Goal: Task Accomplishment & Management: Use online tool/utility

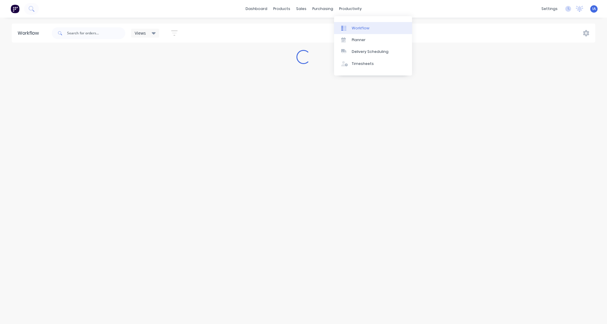
click at [362, 29] on div "Workflow" at bounding box center [361, 28] width 18 height 5
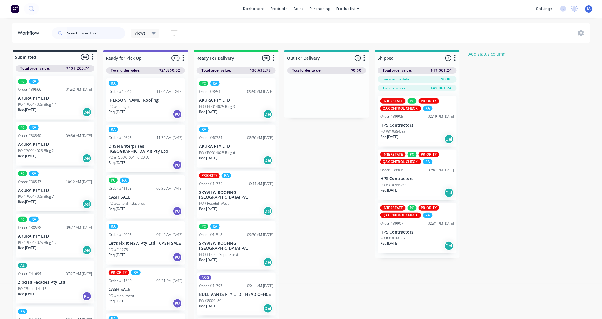
click at [78, 31] on input "text" at bounding box center [96, 33] width 58 height 12
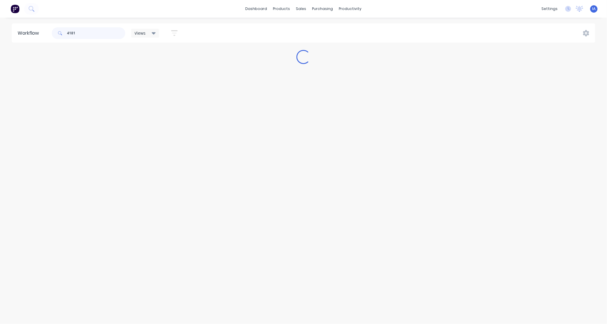
type input "41815"
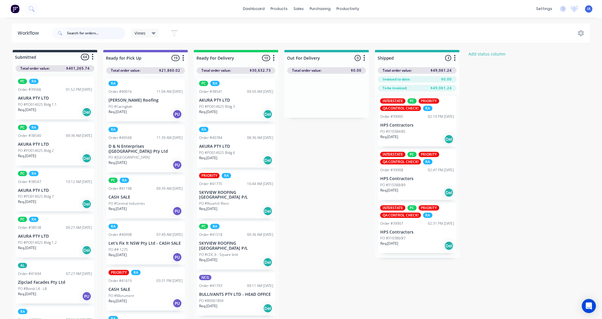
click at [76, 33] on input "text" at bounding box center [96, 33] width 58 height 12
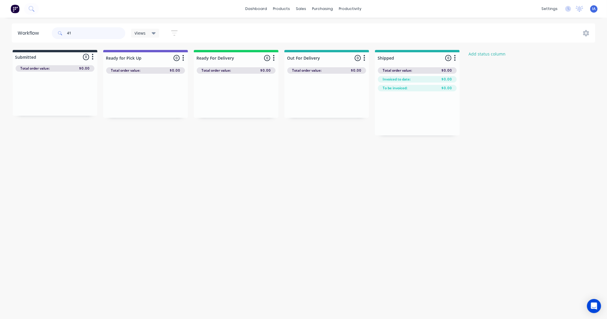
type input "4"
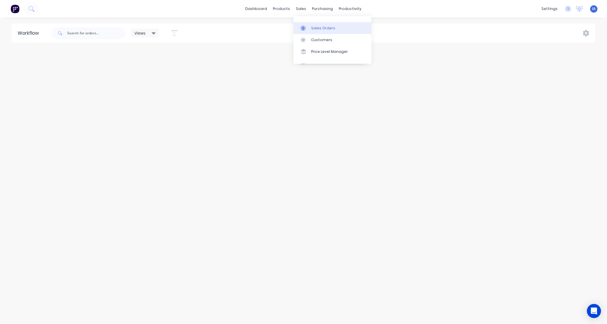
click at [320, 27] on div "Sales Orders" at bounding box center [323, 28] width 24 height 5
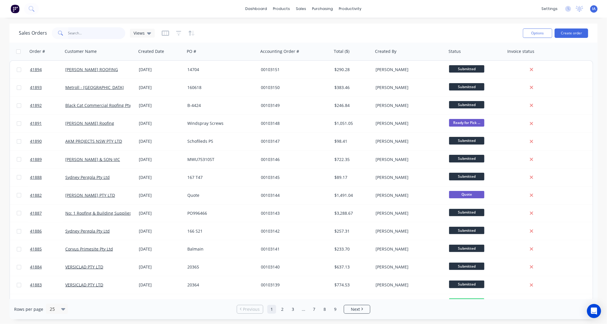
click at [79, 30] on input "text" at bounding box center [96, 33] width 57 height 12
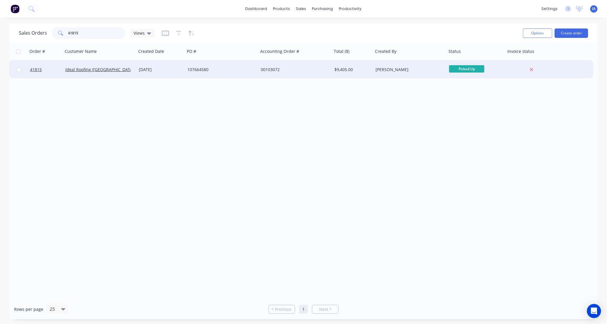
type input "41815"
click at [123, 72] on div "Ideal Roofing ([GEOGRAPHIC_DATA]) Pty Ltd" at bounding box center [97, 70] width 65 height 6
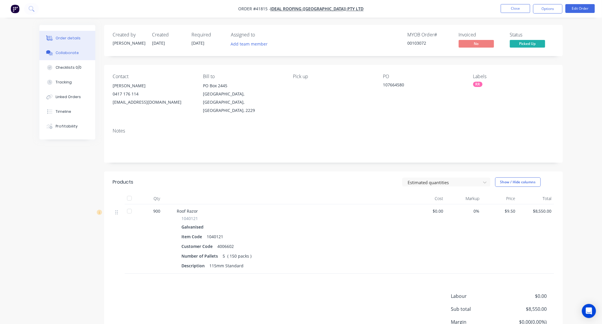
click at [72, 53] on div "Collaborate" at bounding box center [67, 52] width 23 height 5
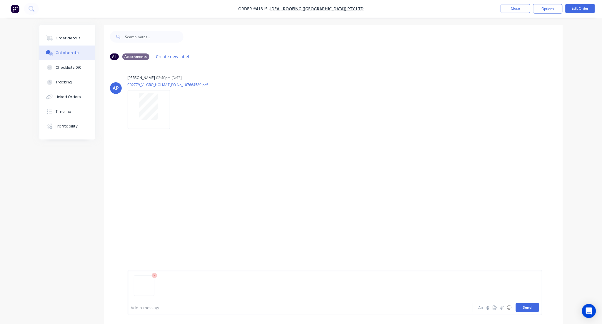
click at [528, 307] on button "Send" at bounding box center [527, 307] width 23 height 9
click at [516, 8] on button "Close" at bounding box center [515, 8] width 29 height 9
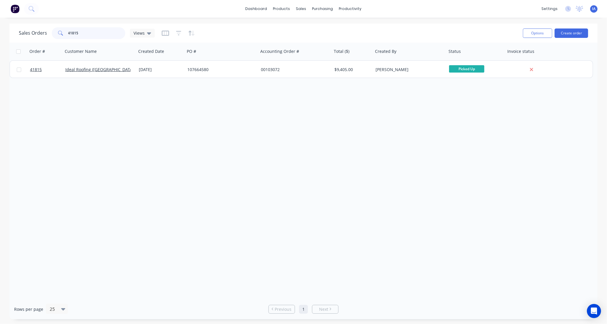
click at [92, 33] on input "41815" at bounding box center [96, 33] width 57 height 12
click at [93, 35] on input "41815" at bounding box center [96, 33] width 57 height 12
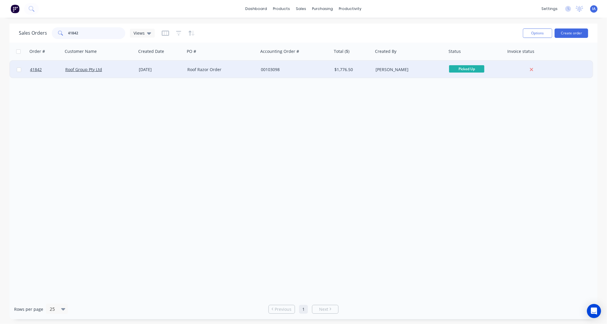
type input "41842"
click at [115, 75] on div "Roof Group Pty Ltd" at bounding box center [99, 70] width 73 height 18
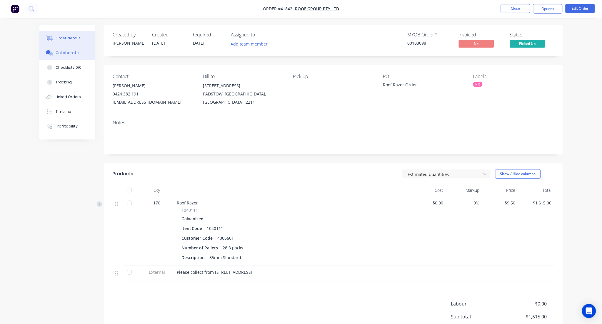
click at [67, 52] on div "Collaborate" at bounding box center [67, 52] width 23 height 5
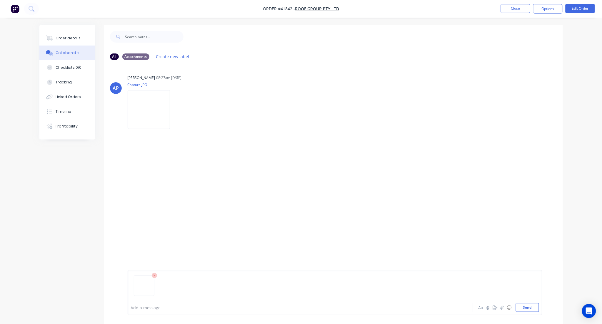
click at [145, 278] on img at bounding box center [143, 278] width 15 height 0
click at [526, 307] on button "Send" at bounding box center [527, 307] width 23 height 9
click at [507, 11] on button "Close" at bounding box center [515, 8] width 29 height 9
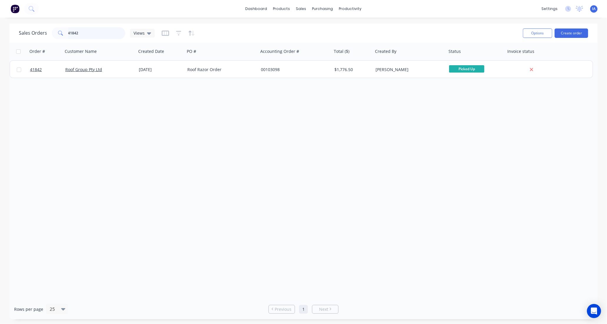
click at [96, 31] on input "41842" at bounding box center [96, 33] width 57 height 12
type input "4"
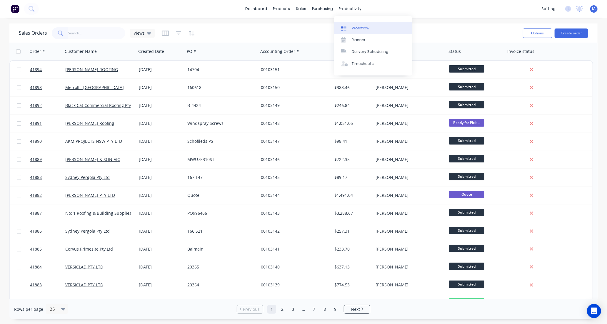
click at [369, 25] on link "Workflow" at bounding box center [373, 28] width 78 height 12
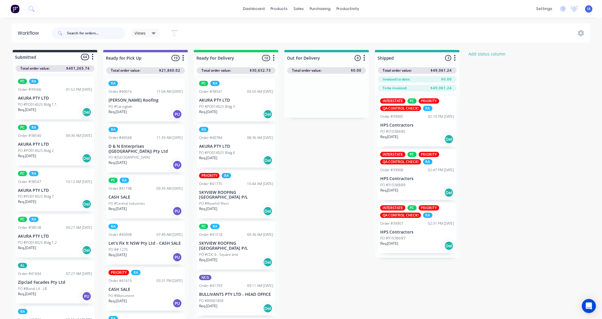
click at [98, 34] on input "text" at bounding box center [96, 33] width 58 height 12
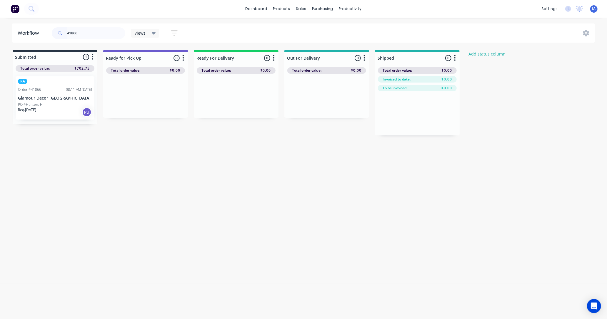
click at [32, 104] on p "PO #Hunters Hill" at bounding box center [31, 104] width 27 height 5
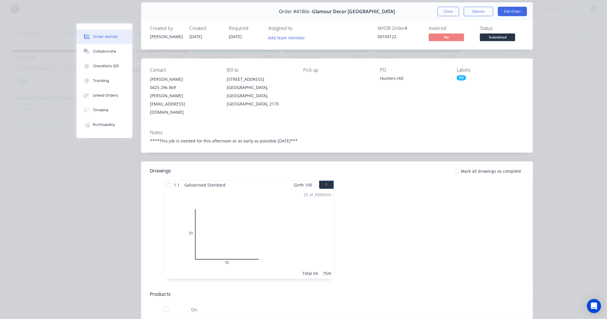
scroll to position [33, 0]
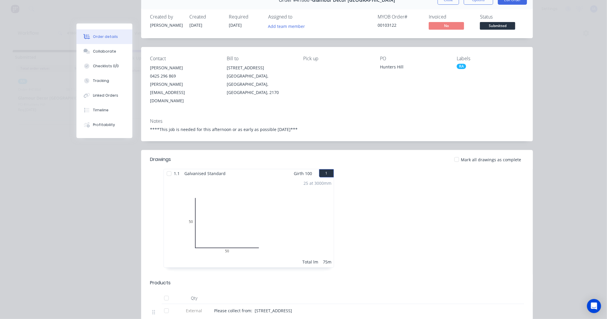
click at [559, 210] on div "Order details Collaborate Checklists 0/0 Tracking Linked Orders Timeline Profit…" at bounding box center [303, 159] width 607 height 319
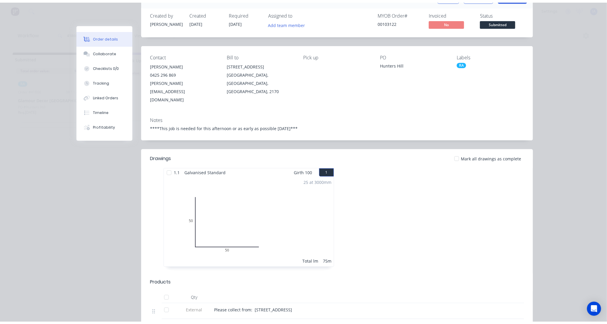
scroll to position [10, 0]
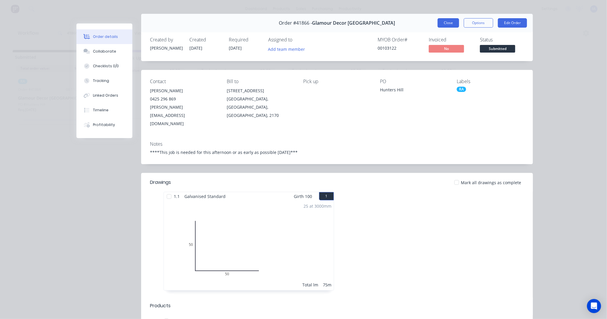
click at [442, 22] on button "Close" at bounding box center [447, 22] width 21 height 9
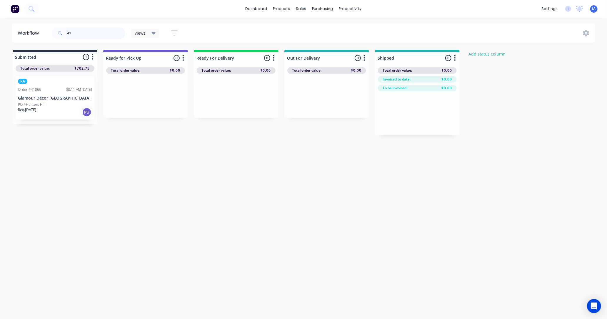
type input "4"
type input "g"
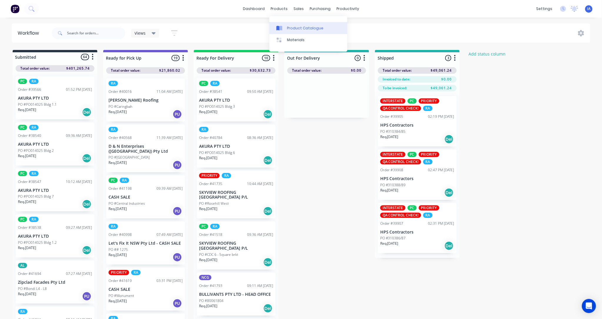
click at [295, 27] on div "Product Catalogue" at bounding box center [305, 28] width 36 height 5
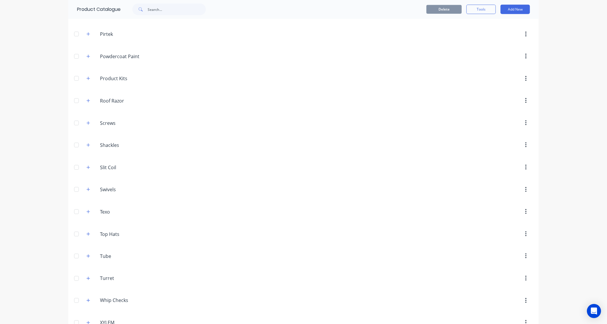
scroll to position [398, 0]
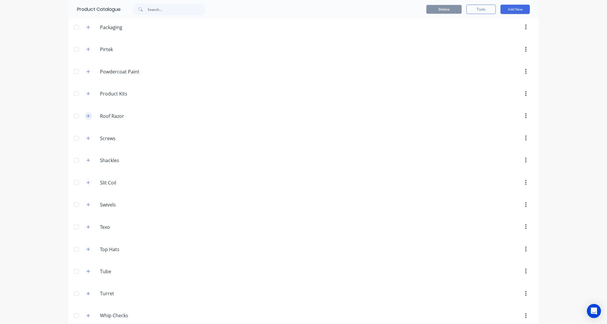
click at [86, 116] on icon "button" at bounding box center [88, 116] width 4 height 4
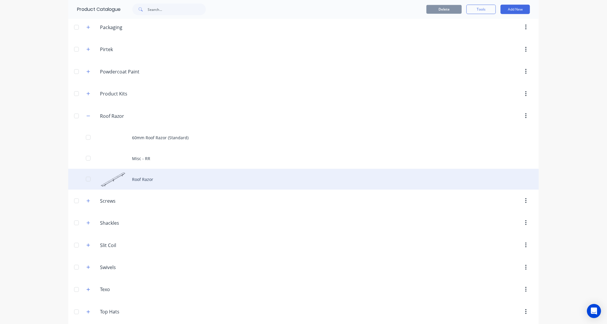
click at [193, 185] on div "Roof Razor" at bounding box center [303, 179] width 470 height 21
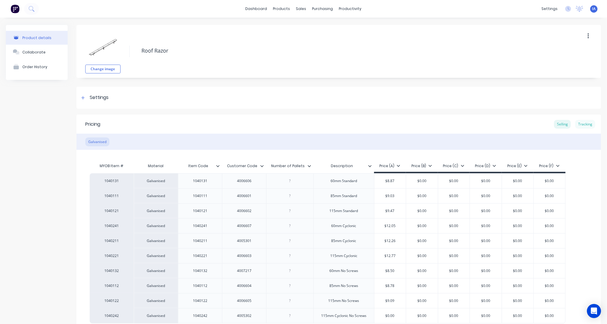
click at [583, 124] on div "Tracking" at bounding box center [585, 124] width 20 height 9
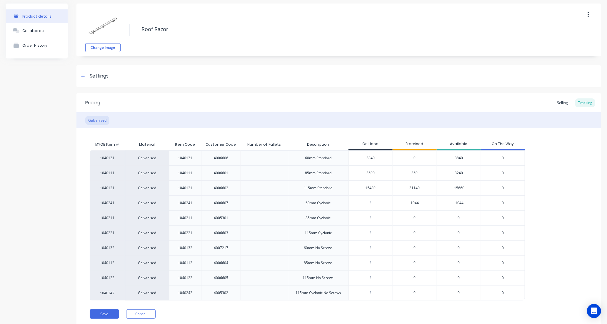
scroll to position [41, 0]
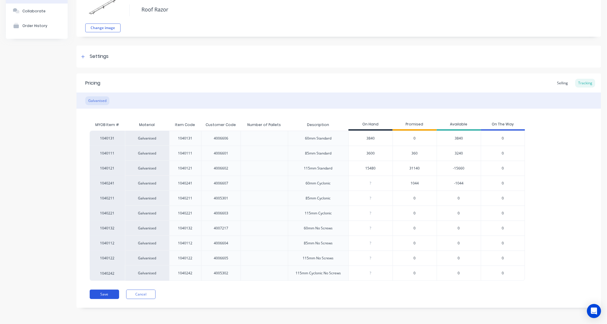
click at [108, 294] on button "Save" at bounding box center [104, 294] width 29 height 9
type textarea "x"
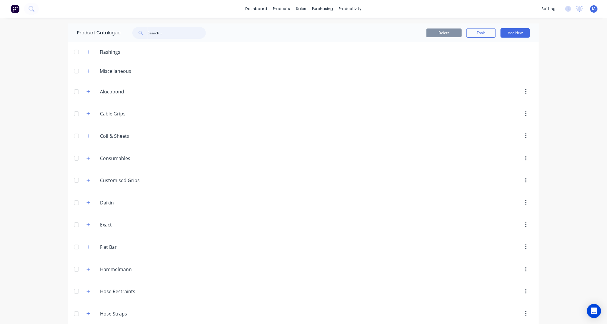
click at [164, 31] on input "text" at bounding box center [177, 33] width 58 height 12
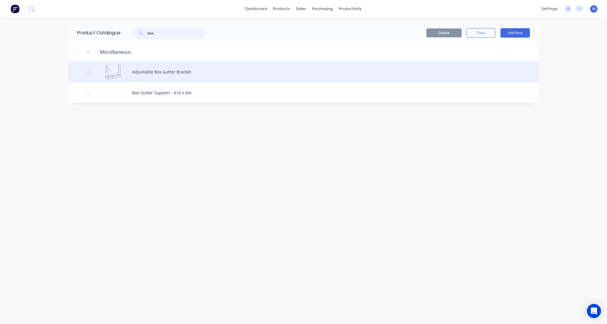
type input "box"
click at [184, 71] on div "Adjustable Box Gutter Bracket" at bounding box center [303, 71] width 470 height 21
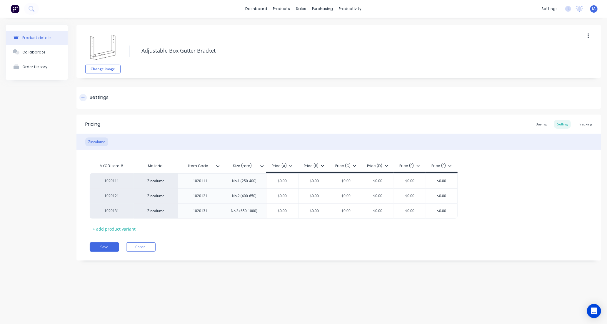
type textarea "x"
click at [582, 123] on div "Tracking" at bounding box center [585, 124] width 20 height 9
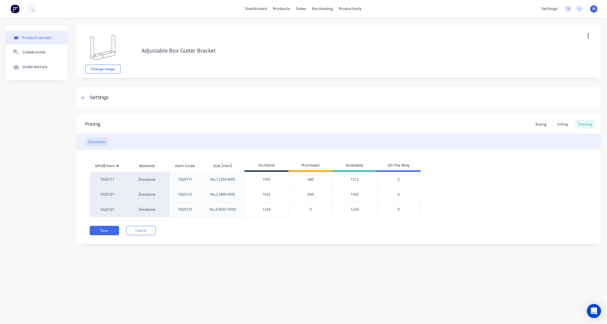
click at [254, 193] on input "1632" at bounding box center [267, 194] width 44 height 5
type input "32"
type textarea "x"
type input "2232"
type textarea "x"
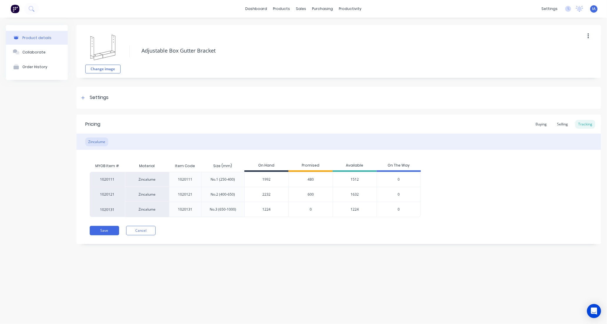
type input "2232"
click at [271, 274] on div "Product details Collaborate Order History Change image Adjustable Box Gutter Br…" at bounding box center [303, 165] width 607 height 295
click at [262, 209] on input "1224" at bounding box center [267, 209] width 44 height 5
type input "4"
type textarea "x"
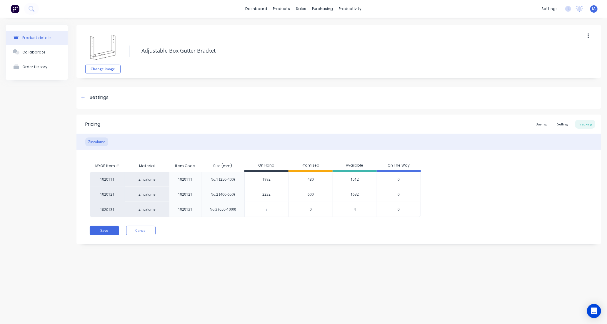
type textarea "x"
type input "6"
type textarea "x"
type input "64"
type textarea "x"
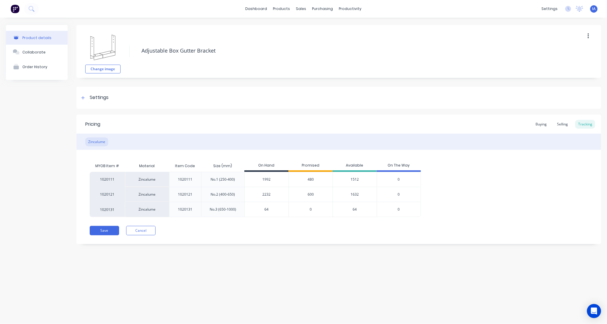
type input "648"
type textarea "x"
type input "648"
click at [108, 233] on button "Save" at bounding box center [104, 230] width 29 height 9
type textarea "x"
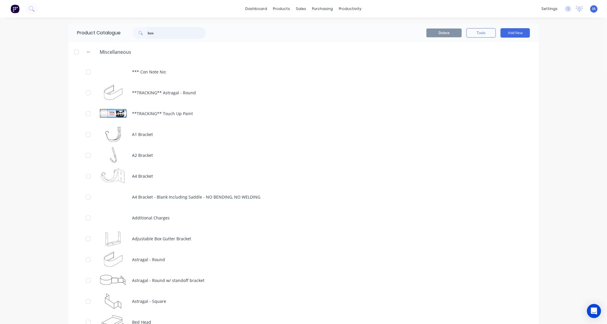
click at [179, 36] on input "box" at bounding box center [177, 33] width 58 height 12
type input "b"
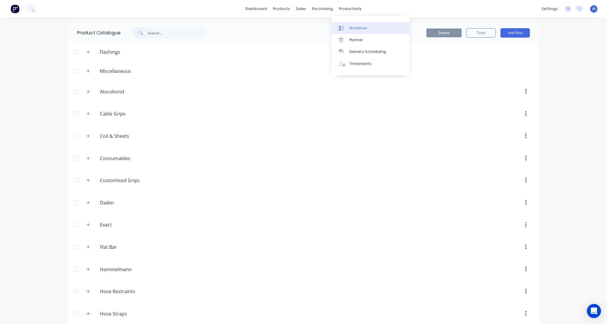
click at [365, 27] on link "Workflow" at bounding box center [371, 28] width 78 height 12
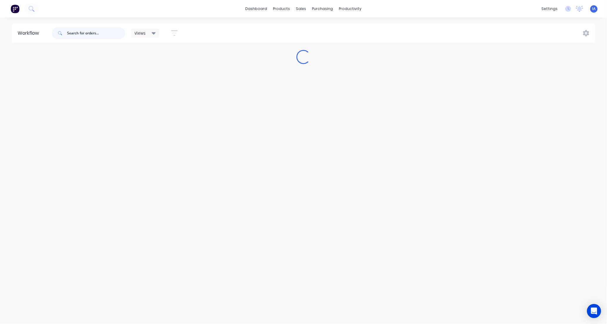
click at [94, 28] on input "text" at bounding box center [96, 33] width 58 height 12
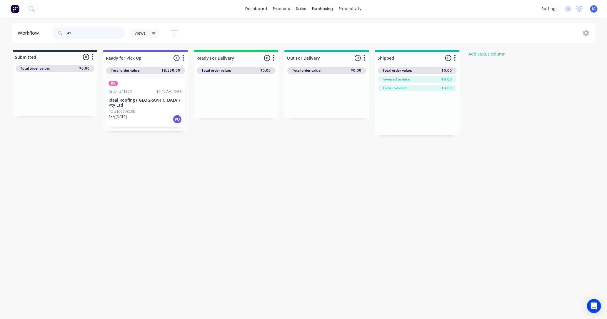
type input "4"
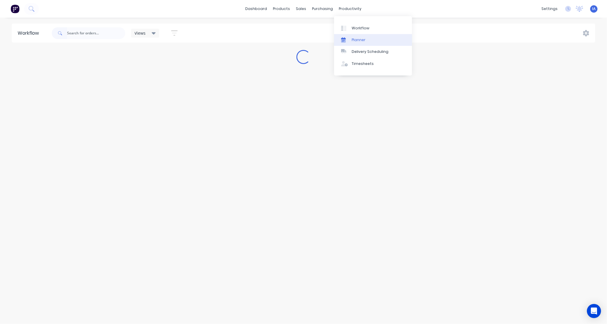
click at [359, 39] on div "Planner" at bounding box center [359, 39] width 14 height 5
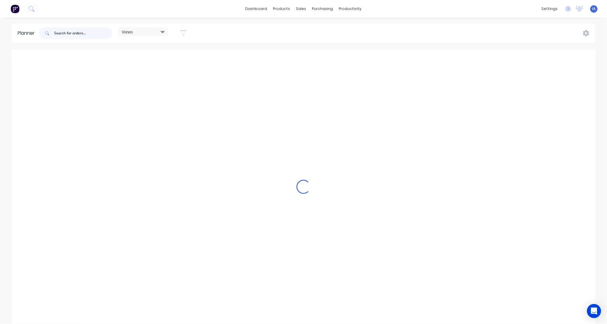
click at [76, 34] on input "text" at bounding box center [83, 33] width 58 height 12
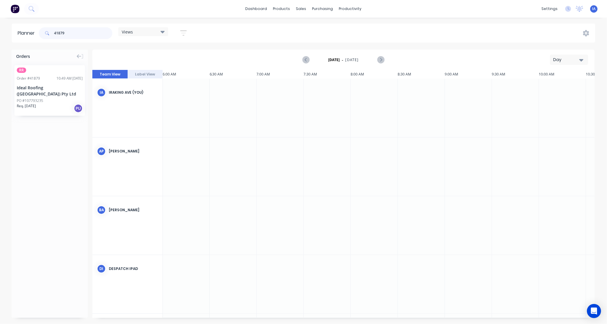
type input "41879"
drag, startPoint x: 60, startPoint y: 96, endPoint x: 215, endPoint y: 92, distance: 155.5
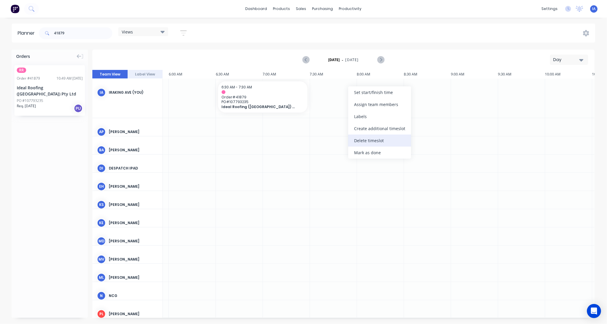
scroll to position [0, 565]
click at [361, 153] on div "Mark as done" at bounding box center [379, 153] width 63 height 12
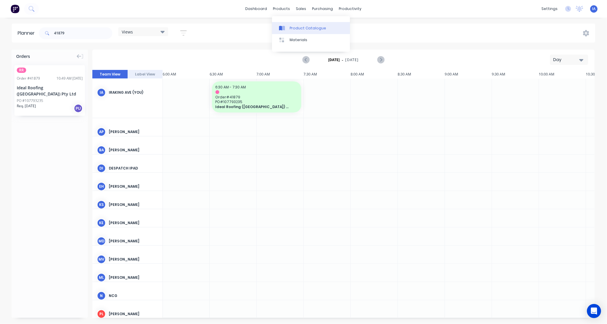
click at [309, 26] on div "Product Catalogue" at bounding box center [307, 28] width 36 height 5
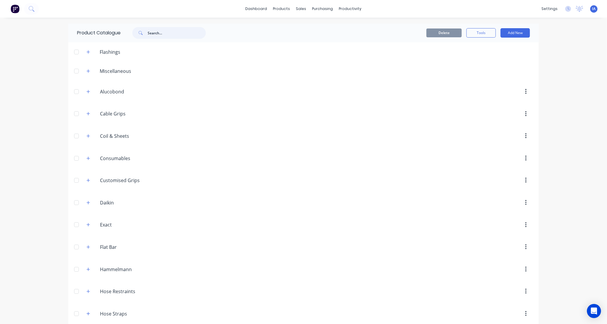
click at [173, 34] on input "text" at bounding box center [177, 33] width 58 height 12
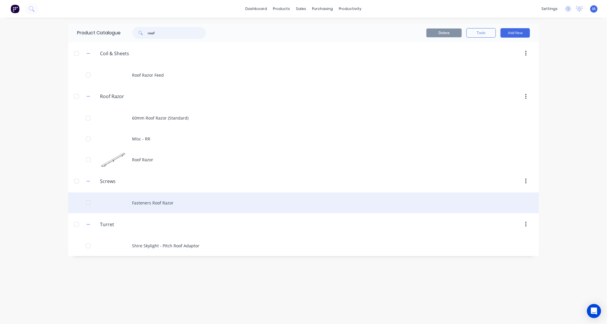
type input "roof"
click at [235, 202] on div "Fasteners Roof Razor" at bounding box center [303, 203] width 470 height 21
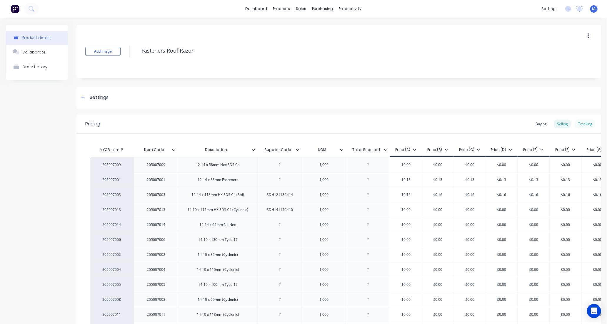
type textarea "x"
click at [584, 123] on div "Tracking" at bounding box center [585, 124] width 20 height 9
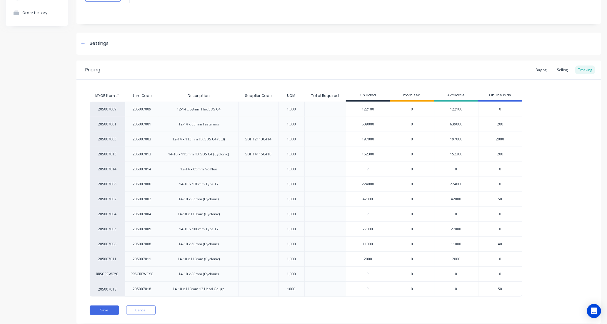
scroll to position [70, 0]
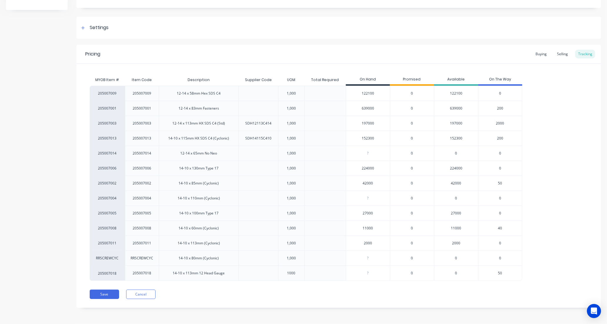
click at [360, 228] on input "11000" at bounding box center [368, 228] width 44 height 5
type input "1000"
type textarea "x"
type input "000"
type textarea "x"
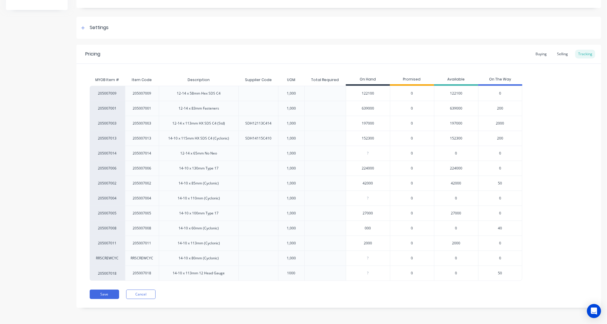
type input "00"
type textarea "x"
type input "4500"
type textarea "x"
type input "4500"
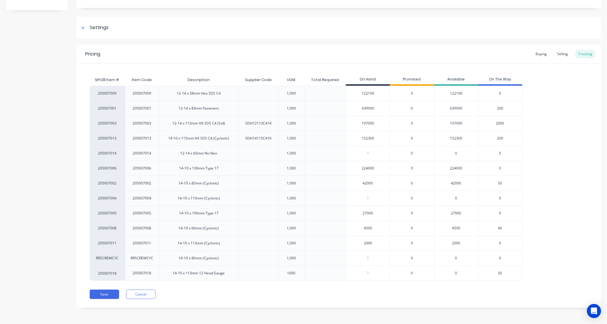
click at [574, 190] on div "205007009 205007009 12-14 x 58mm Hex SDS C4 1,000 122100 0 122100 0 205007001 2…" at bounding box center [339, 183] width 498 height 195
click at [367, 153] on input "0" at bounding box center [368, 153] width 44 height 5
type input "00"
type textarea "x"
type input "0"
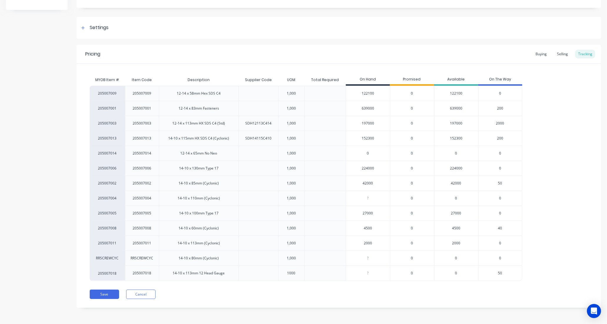
type textarea "x"
type input "0"
click at [375, 198] on input "0" at bounding box center [368, 198] width 44 height 5
type input "0"
click at [374, 260] on input "0" at bounding box center [368, 258] width 44 height 5
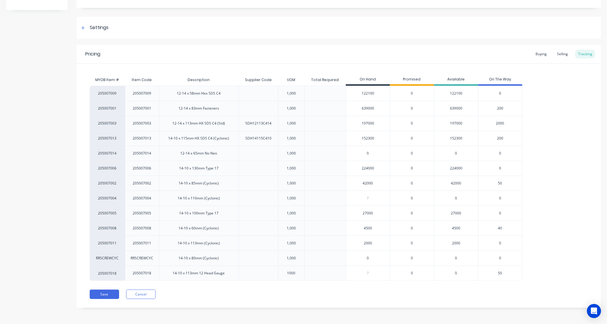
click at [373, 272] on input "0" at bounding box center [368, 273] width 44 height 5
type input "00"
type textarea "x"
type input "0"
type textarea "x"
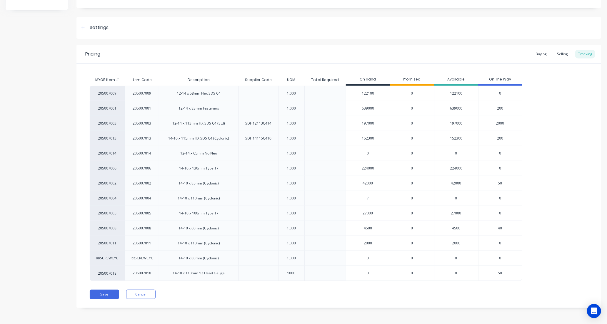
click at [385, 258] on input "0" at bounding box center [368, 258] width 44 height 5
click at [379, 198] on input "0" at bounding box center [368, 198] width 44 height 5
click at [383, 259] on input "0" at bounding box center [368, 258] width 44 height 5
type input "00"
type textarea "x"
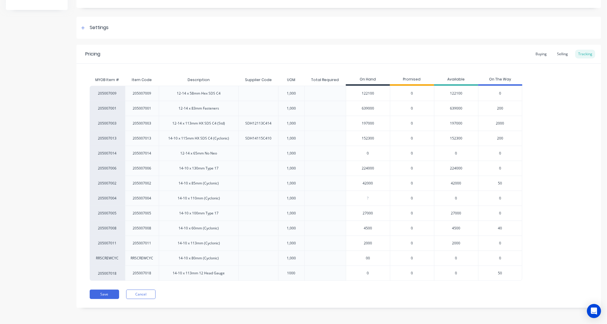
type input "0"
type textarea "x"
click at [379, 195] on div "?" at bounding box center [368, 198] width 44 height 15
type input "00"
type textarea "x"
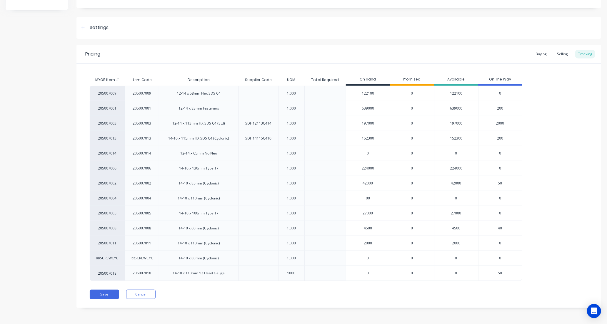
type input "0"
click at [532, 220] on div "205007009 205007009 12-14 x 58mm Hex SDS C4 1,000 122100 0 122100 0 205007001 2…" at bounding box center [339, 183] width 498 height 195
click at [101, 294] on button "Save" at bounding box center [104, 294] width 29 height 9
type textarea "x"
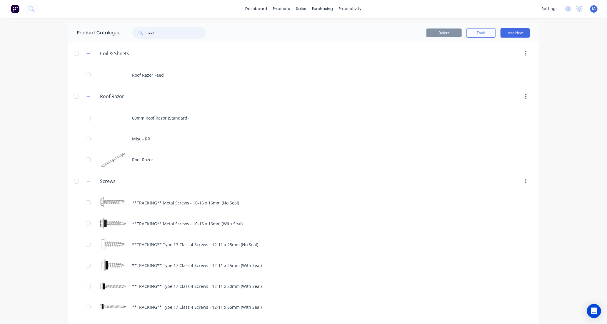
click at [174, 36] on input "roof" at bounding box center [177, 33] width 58 height 12
type input "r"
